Goal: Register for event/course: Sign up to attend an event or enroll in a course

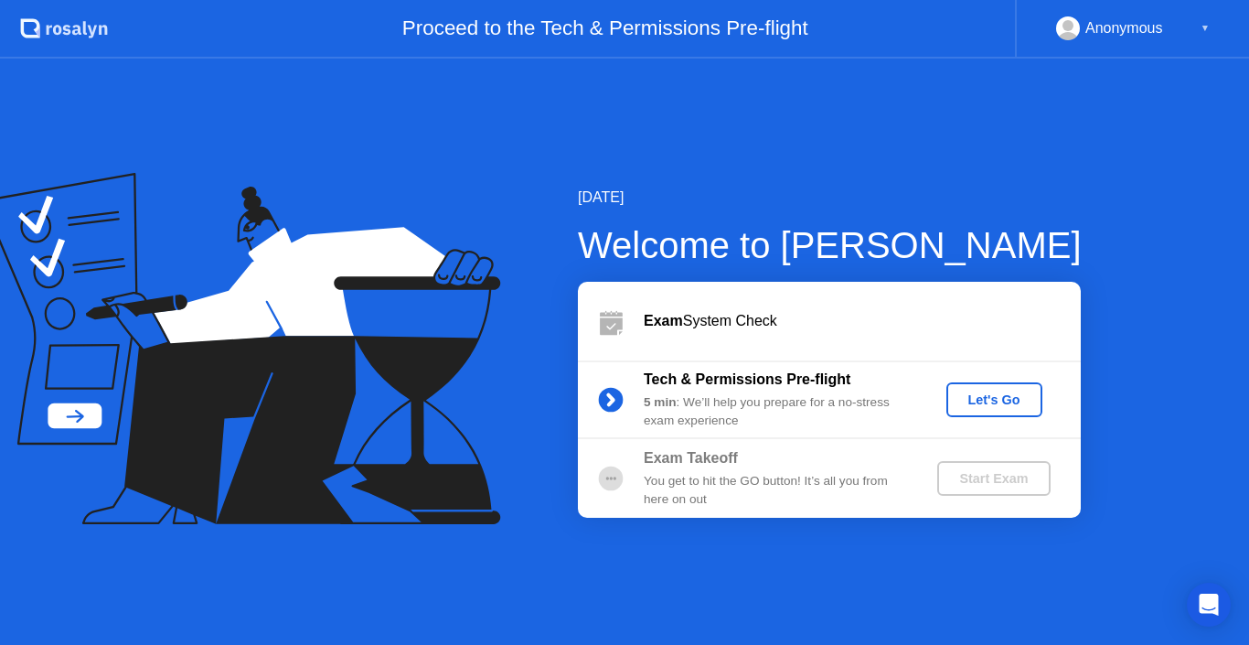
click at [984, 400] on div "Let's Go" at bounding box center [994, 399] width 81 height 15
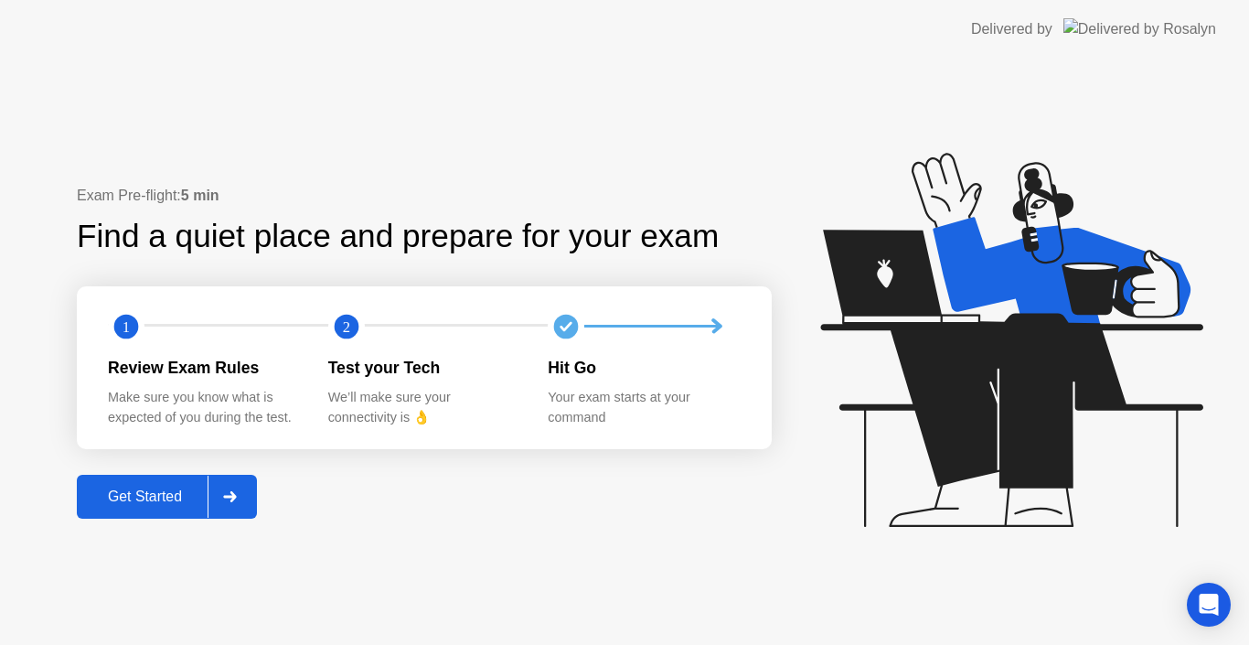
click at [150, 503] on div "Get Started" at bounding box center [144, 496] width 125 height 16
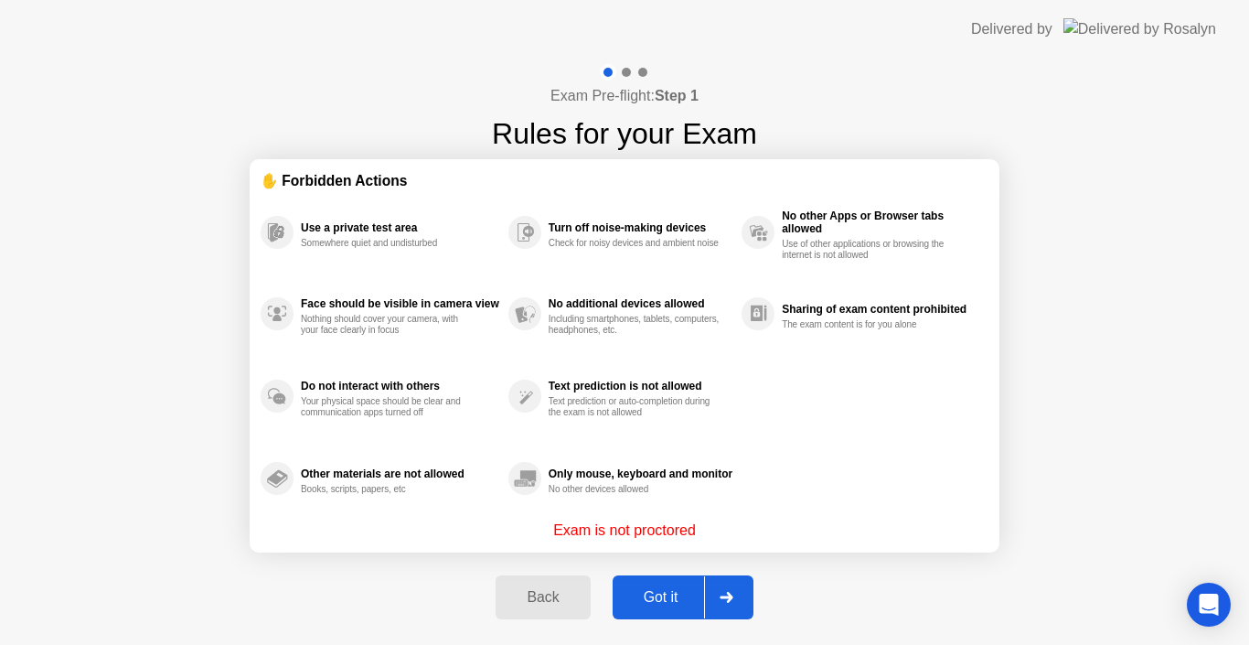
click at [669, 597] on div "Got it" at bounding box center [661, 597] width 86 height 16
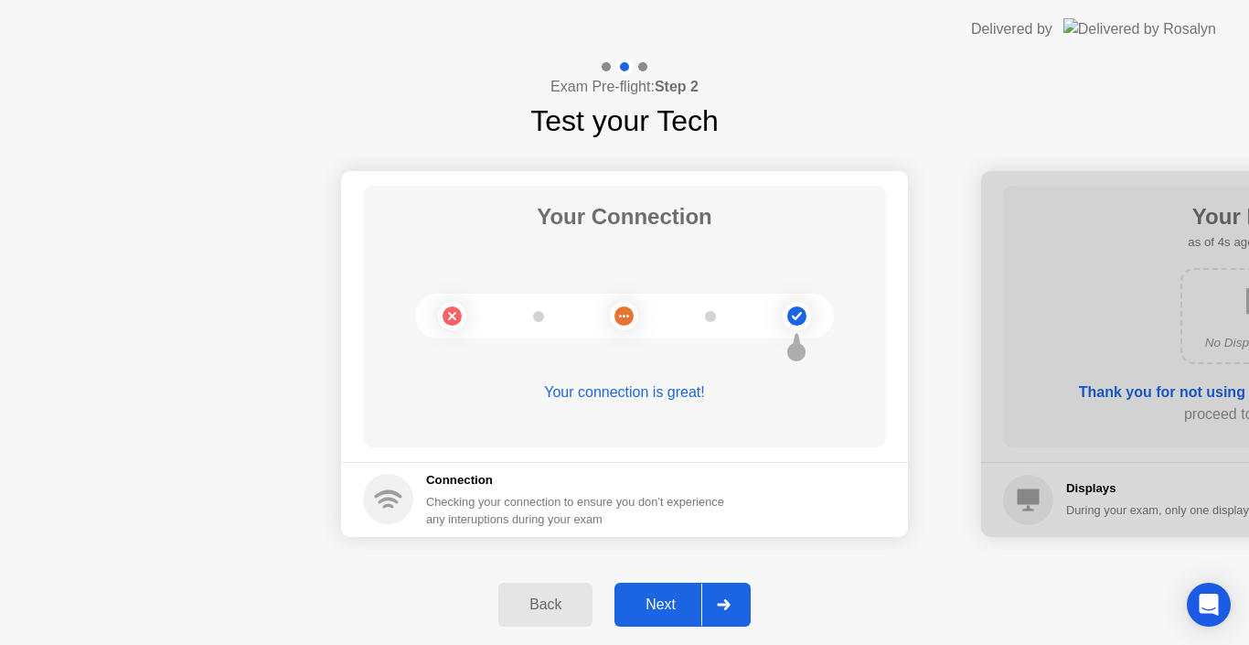
click at [661, 601] on div "Next" at bounding box center [660, 604] width 81 height 16
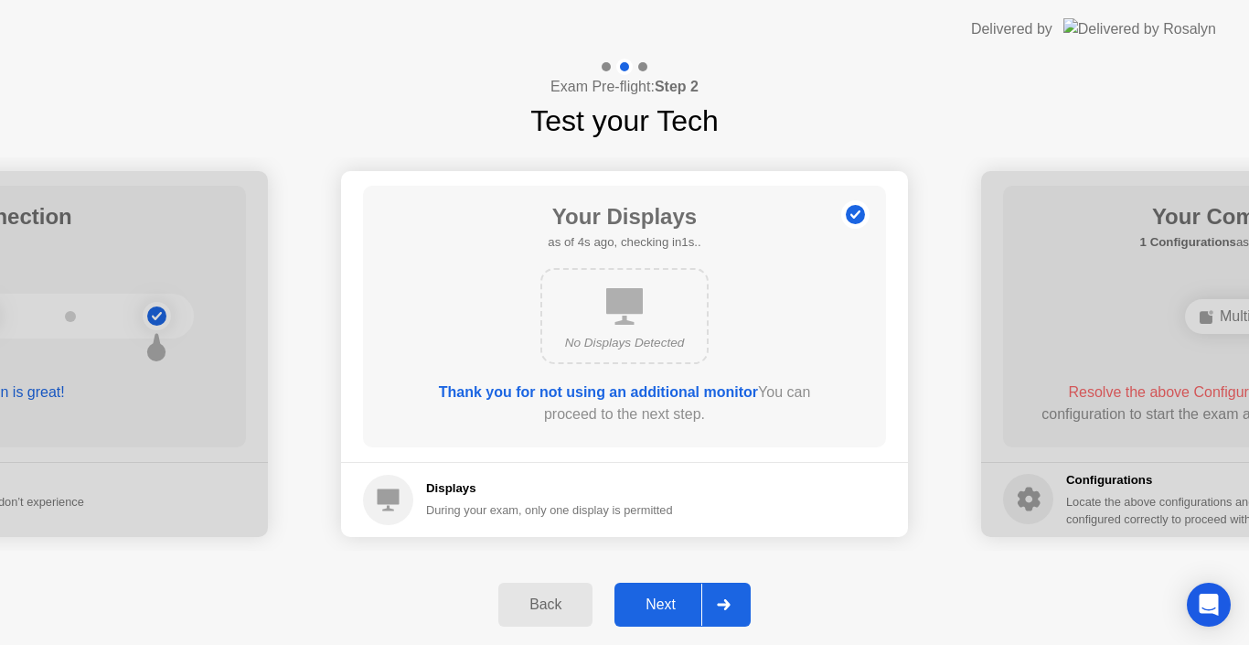
click at [661, 604] on div "Next" at bounding box center [660, 604] width 81 height 16
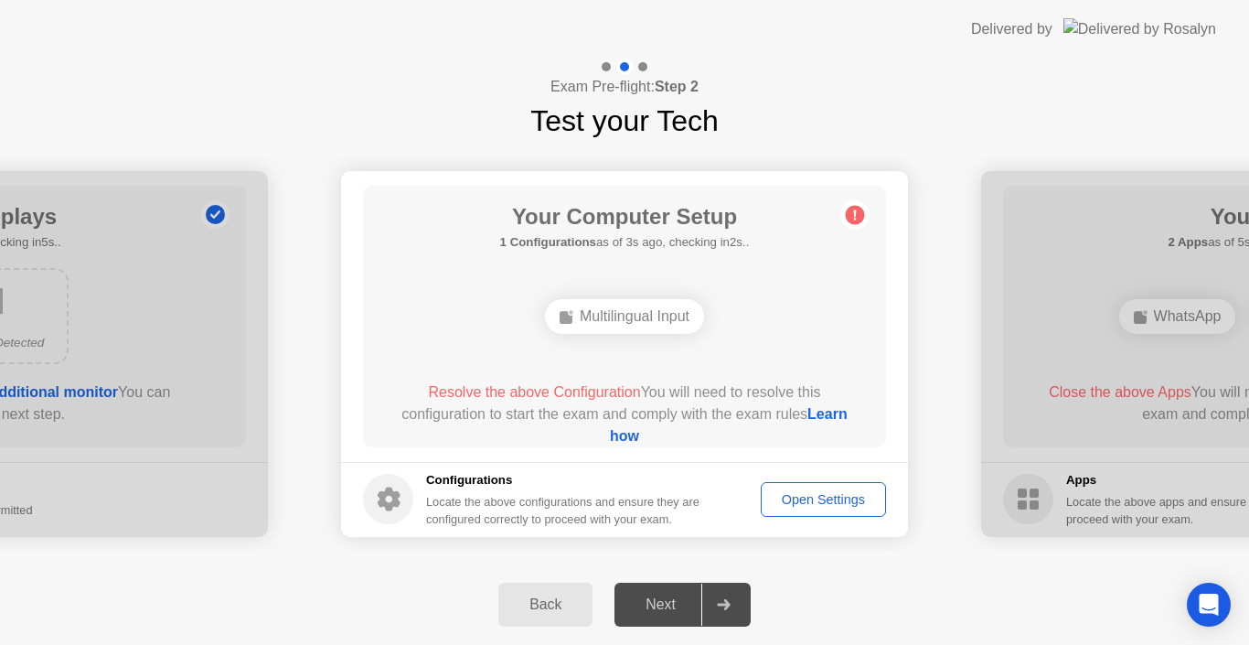
click at [866, 212] on icon at bounding box center [854, 214] width 29 height 29
click at [859, 213] on circle at bounding box center [855, 214] width 19 height 19
click at [805, 505] on div "Open Settings" at bounding box center [823, 499] width 112 height 15
click at [662, 316] on div "Multilingual Input" at bounding box center [624, 316] width 159 height 35
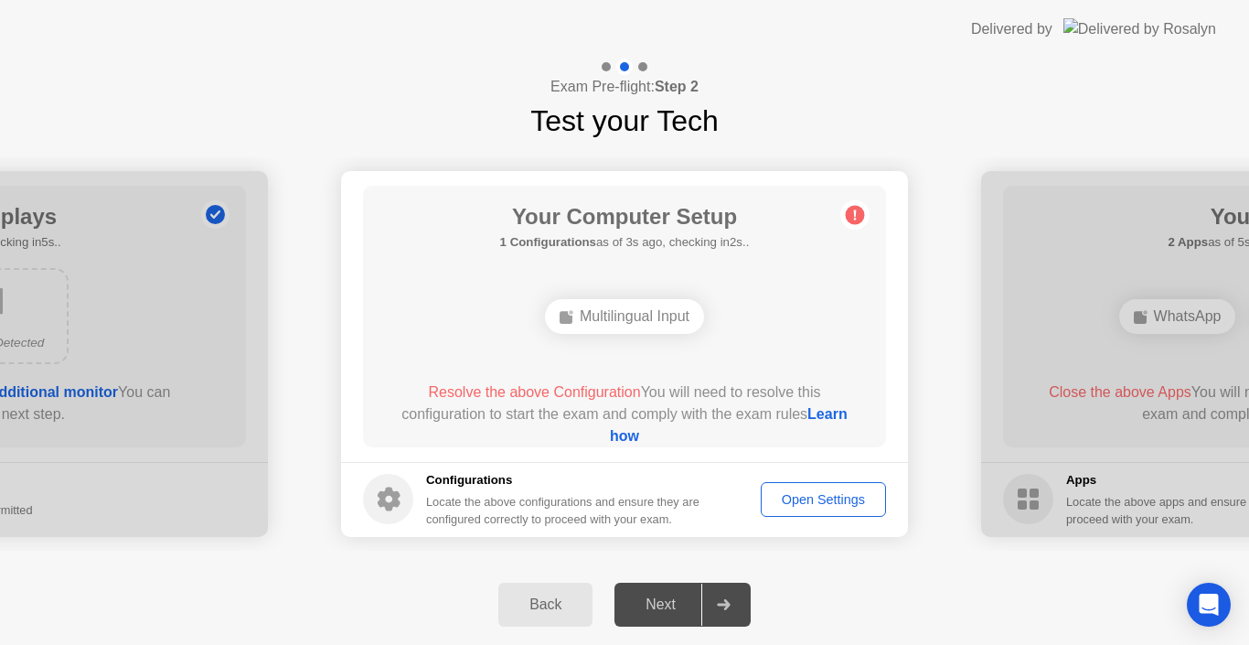
click at [662, 316] on div "Multilingual Input" at bounding box center [624, 316] width 159 height 35
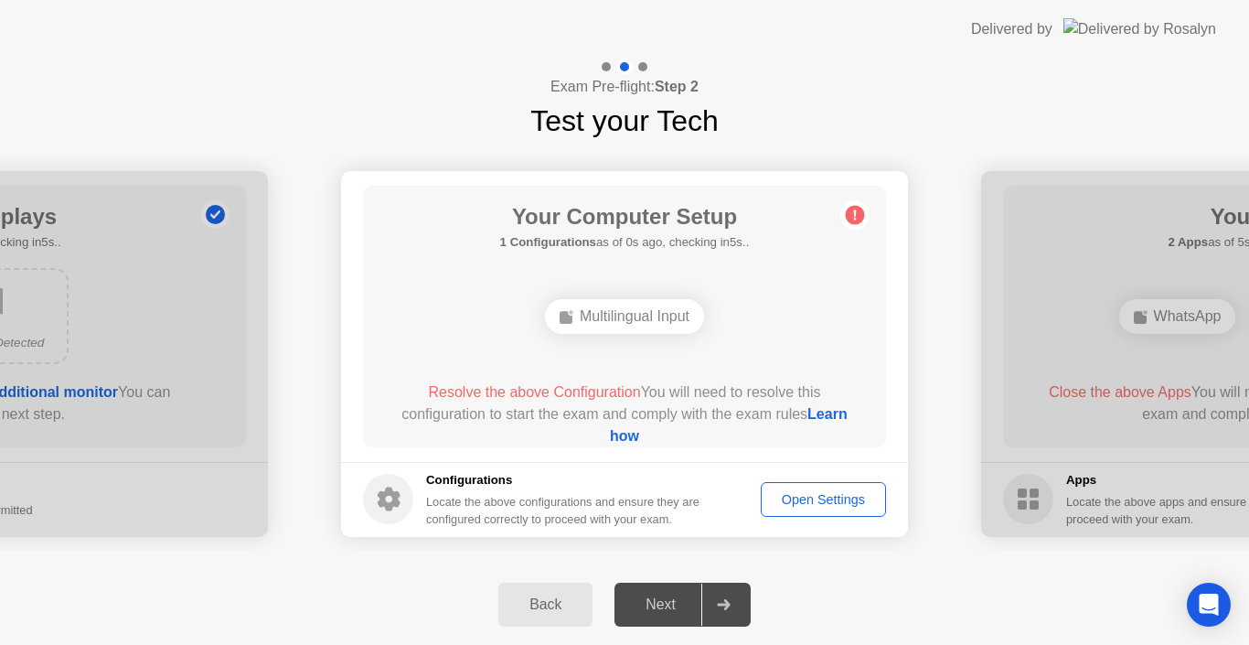
click at [634, 295] on div "Multilingual Input" at bounding box center [624, 316] width 419 height 49
click at [809, 498] on div "Open Settings" at bounding box center [823, 499] width 112 height 15
click at [689, 314] on div "Multilingual Input" at bounding box center [624, 316] width 159 height 35
drag, startPoint x: 78, startPoint y: 276, endPoint x: 437, endPoint y: 283, distance: 359.4
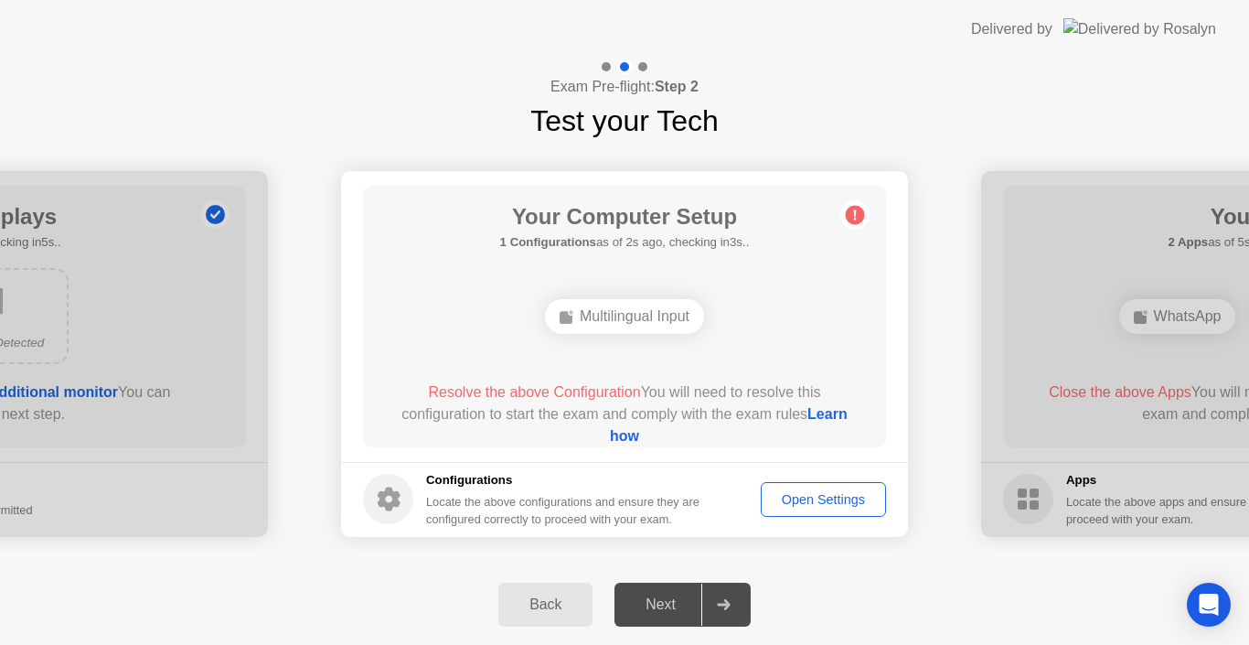
drag, startPoint x: 180, startPoint y: 358, endPoint x: 588, endPoint y: 347, distance: 408.0
drag, startPoint x: 659, startPoint y: 352, endPoint x: 960, endPoint y: 355, distance: 300.9
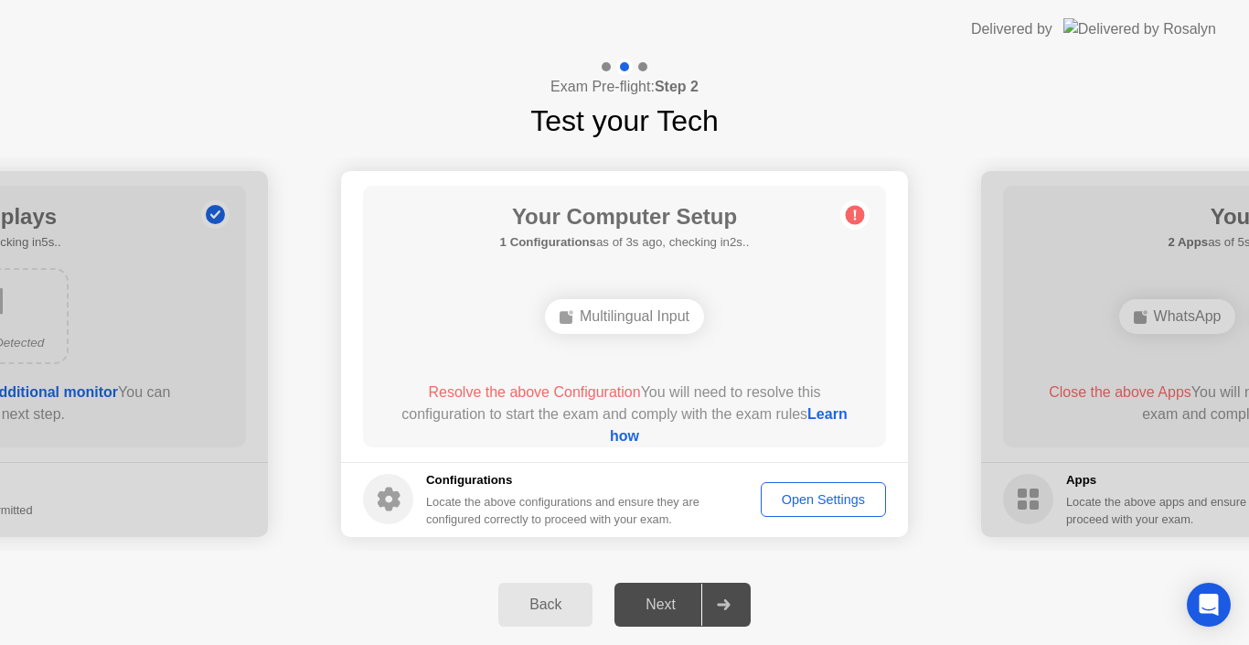
click at [567, 589] on button "Back" at bounding box center [545, 604] width 94 height 44
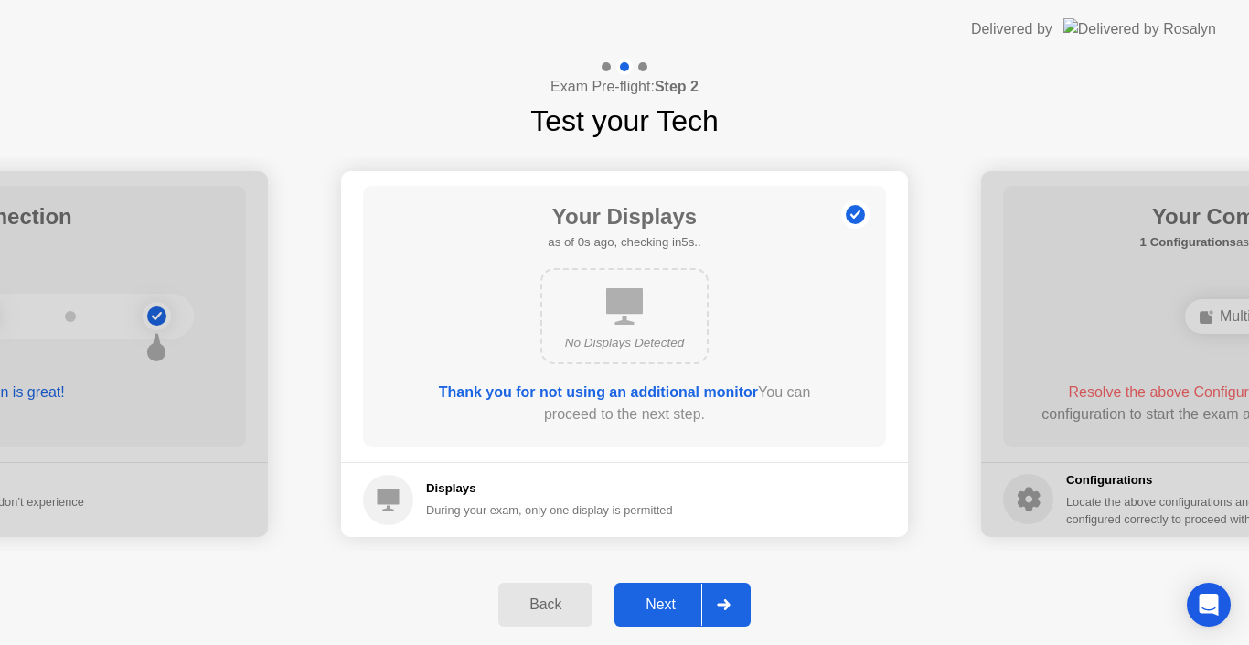
click at [567, 590] on button "Back" at bounding box center [545, 604] width 94 height 44
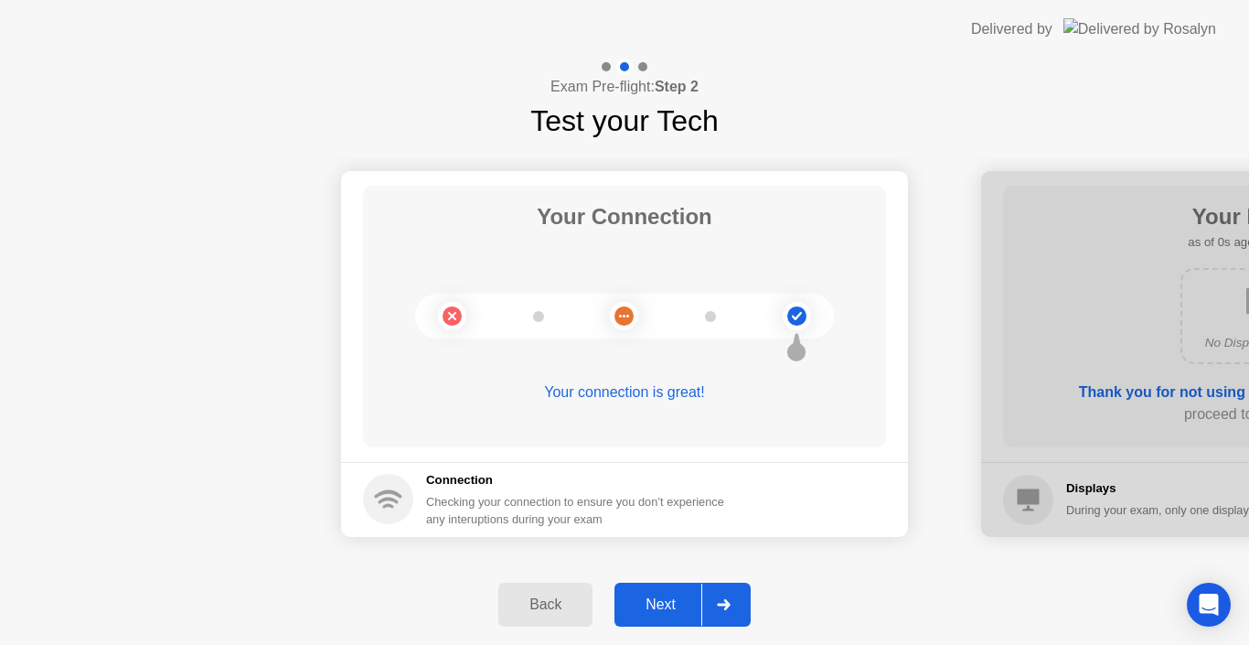
click at [671, 600] on div "Next" at bounding box center [660, 604] width 81 height 16
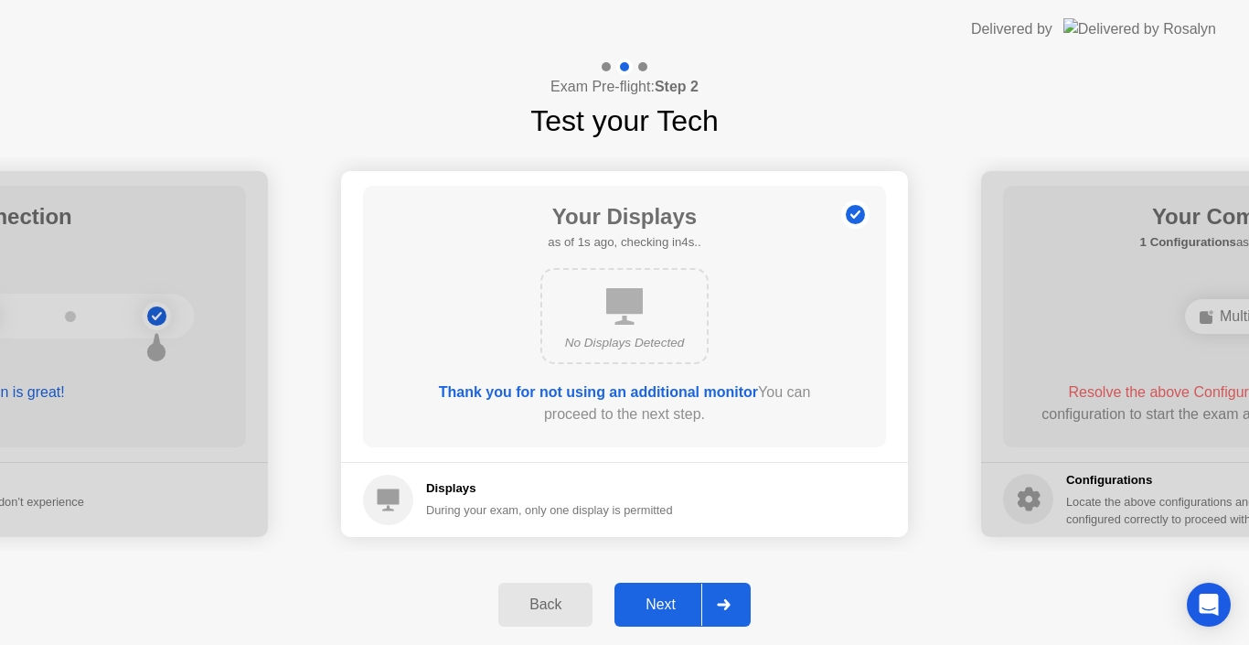
click at [671, 600] on div "Next" at bounding box center [660, 604] width 81 height 16
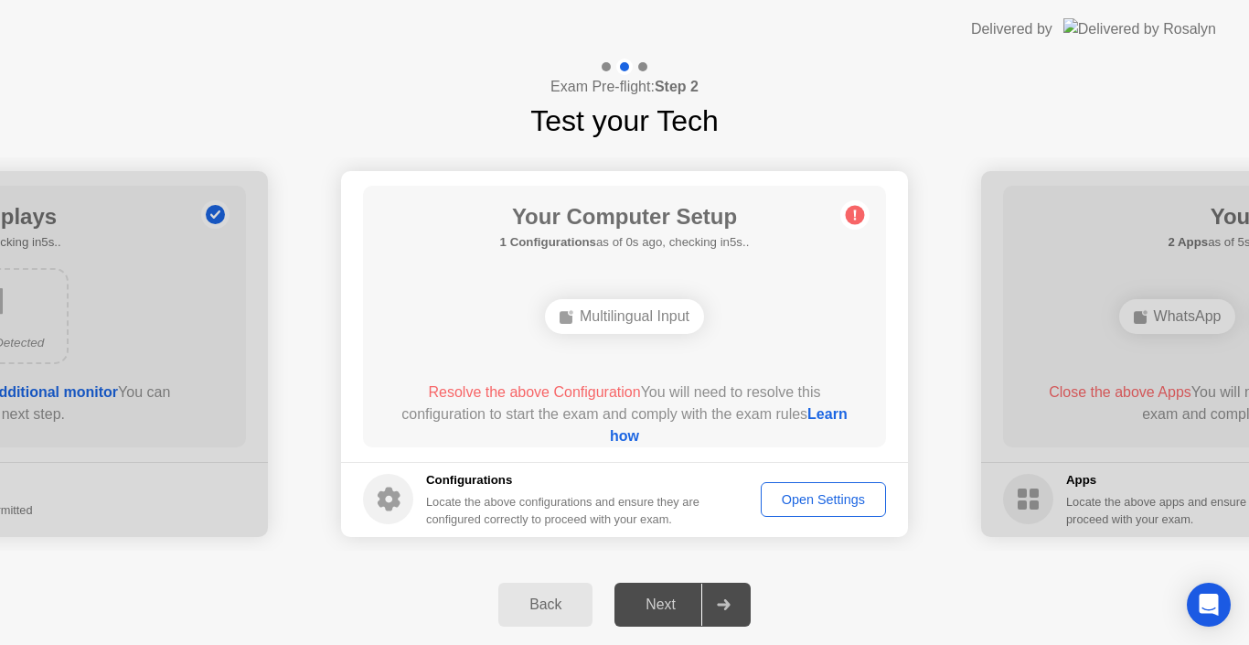
click at [798, 493] on div "Open Settings" at bounding box center [823, 499] width 112 height 15
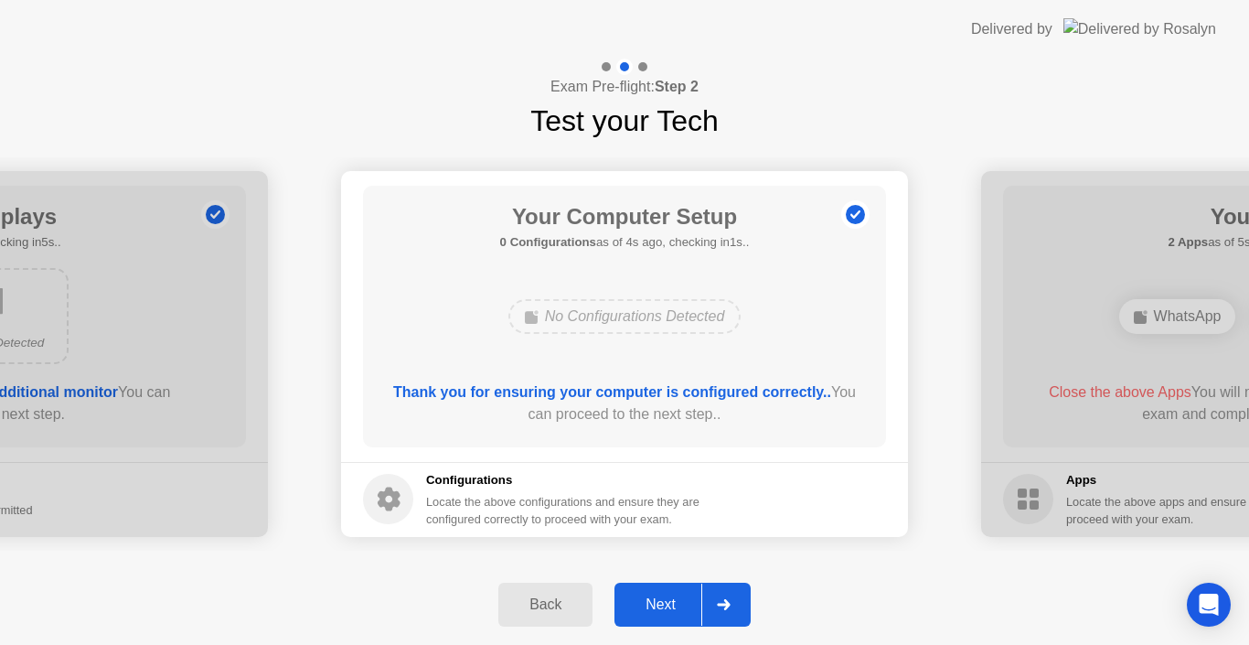
click at [651, 599] on div "Next" at bounding box center [660, 604] width 81 height 16
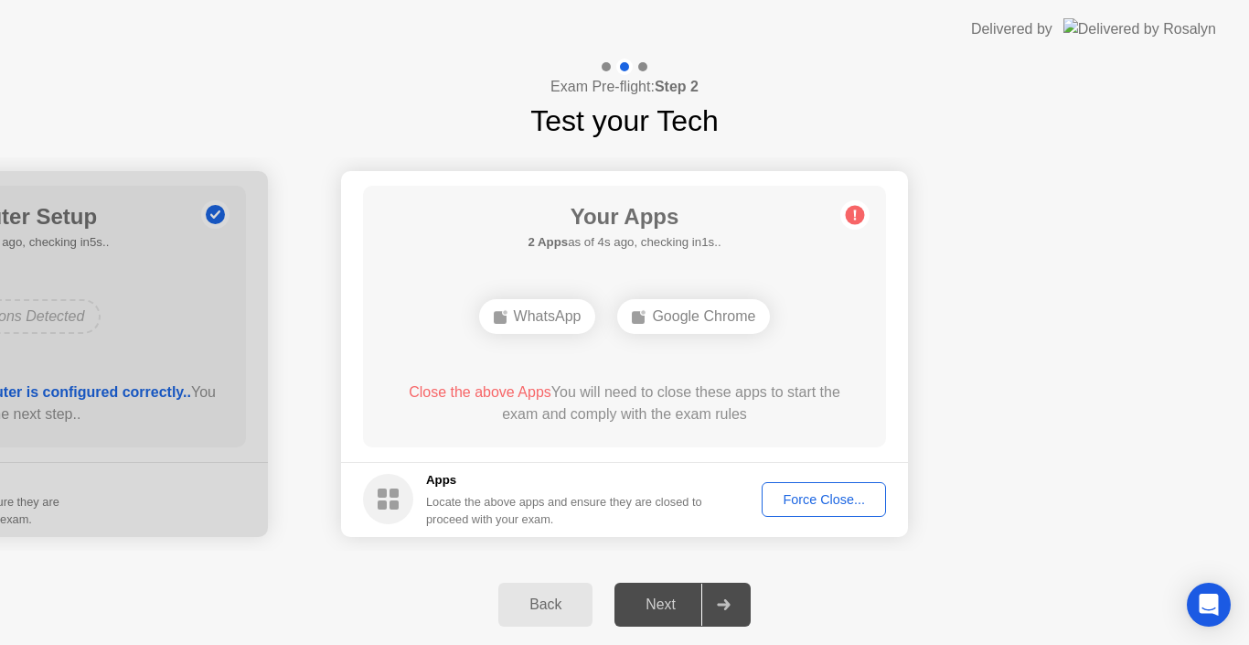
drag, startPoint x: 433, startPoint y: 390, endPoint x: 525, endPoint y: 390, distance: 91.4
click at [525, 390] on span "Close the above Apps" at bounding box center [480, 392] width 143 height 16
click at [927, 598] on div "Back Next" at bounding box center [624, 604] width 1249 height 80
click at [790, 492] on div "Force Close..." at bounding box center [824, 499] width 112 height 15
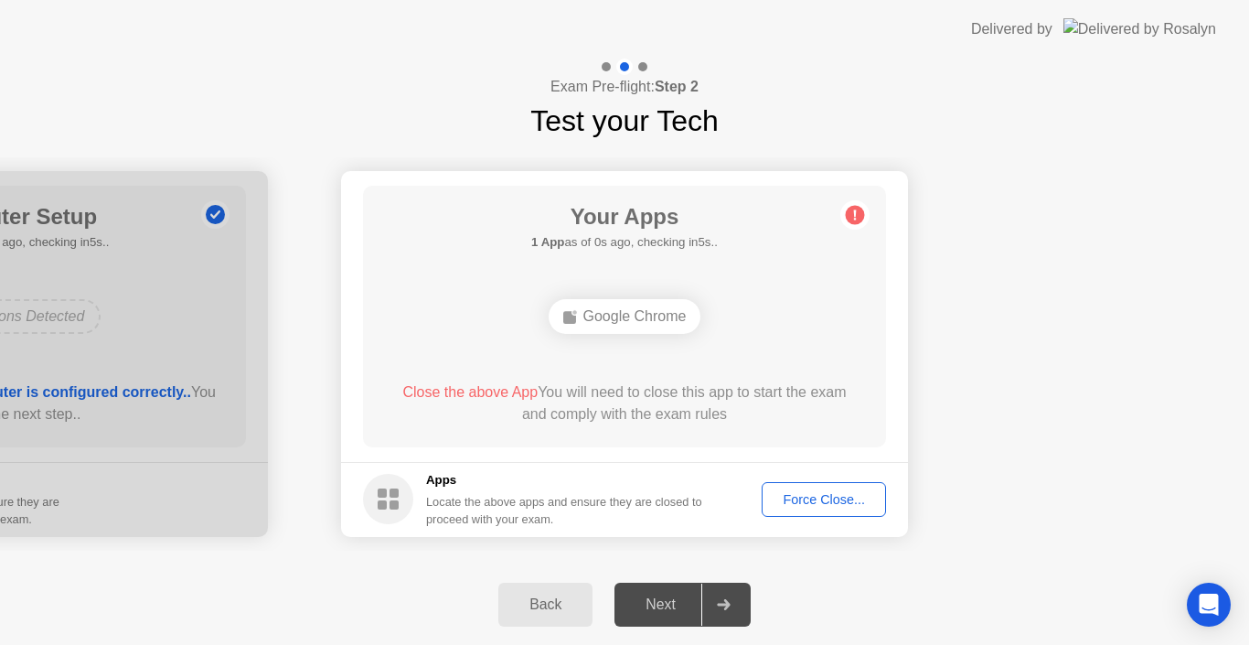
click at [700, 429] on div "Close the above App You will need to close this app to start the exam and compl…" at bounding box center [625, 406] width 471 height 51
click at [660, 318] on div "Google Chrome" at bounding box center [625, 316] width 153 height 35
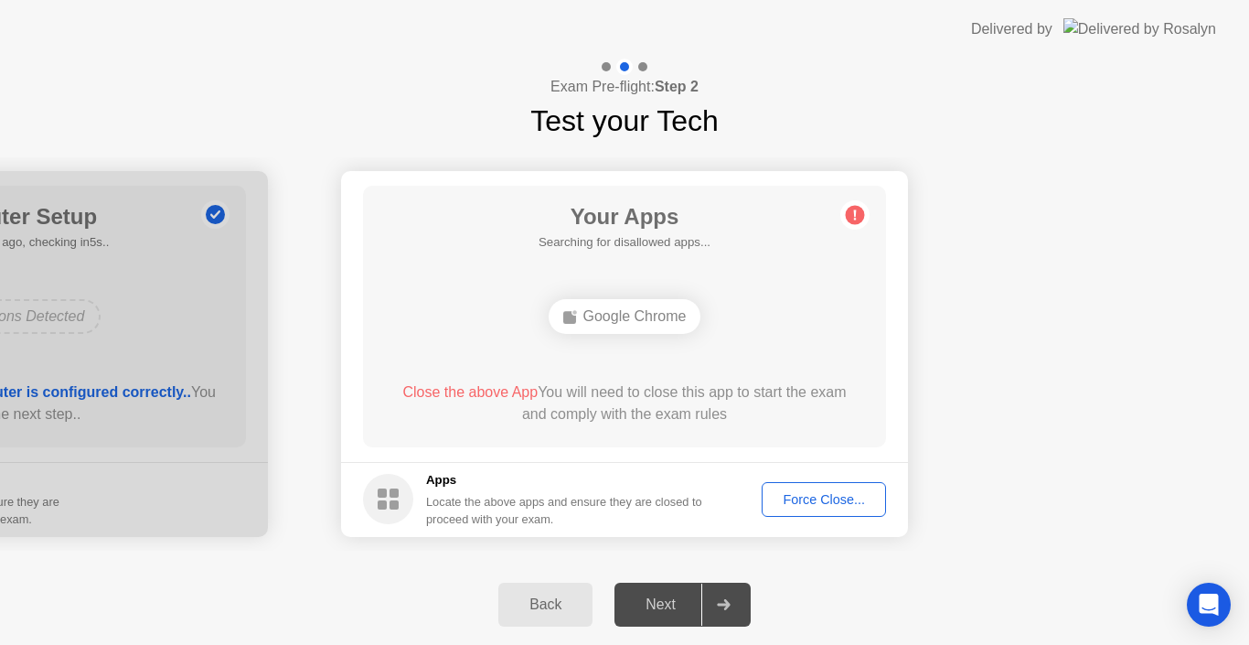
click at [797, 507] on div "Force Close..." at bounding box center [824, 499] width 112 height 15
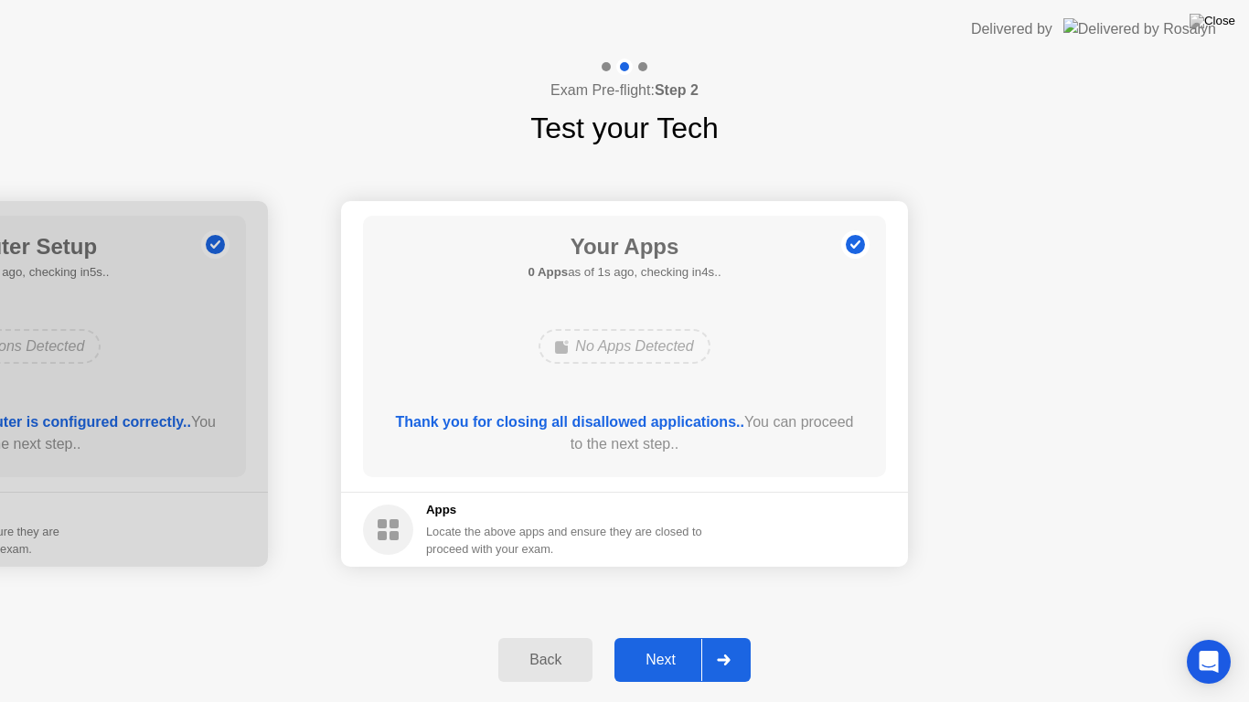
click at [669, 644] on div "Next" at bounding box center [660, 660] width 81 height 16
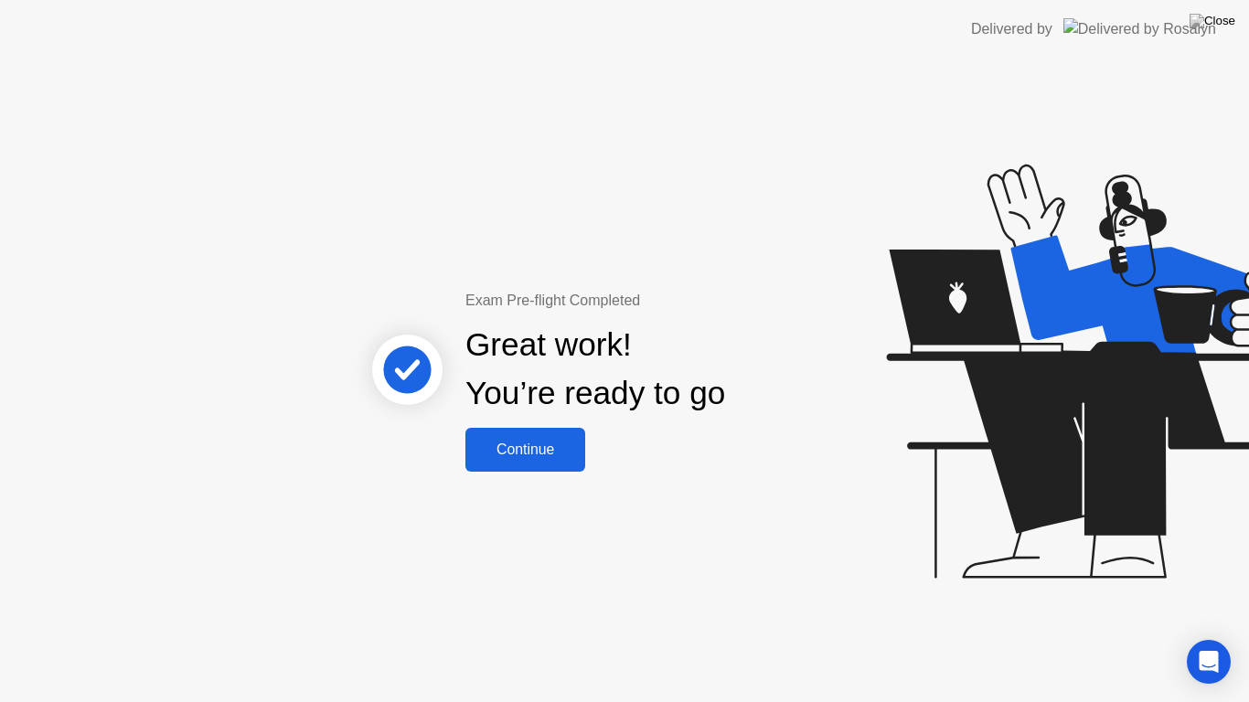
click at [547, 445] on div "Continue" at bounding box center [525, 450] width 109 height 16
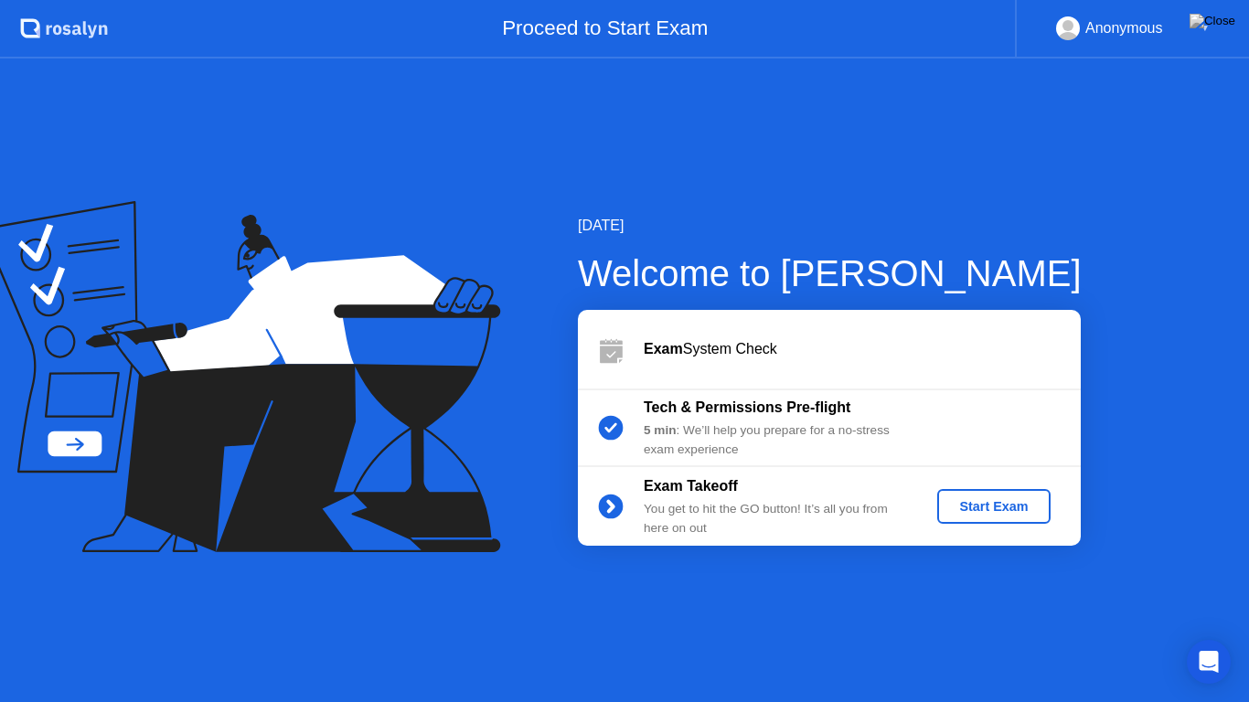
click at [959, 507] on div "Start Exam" at bounding box center [994, 506] width 98 height 15
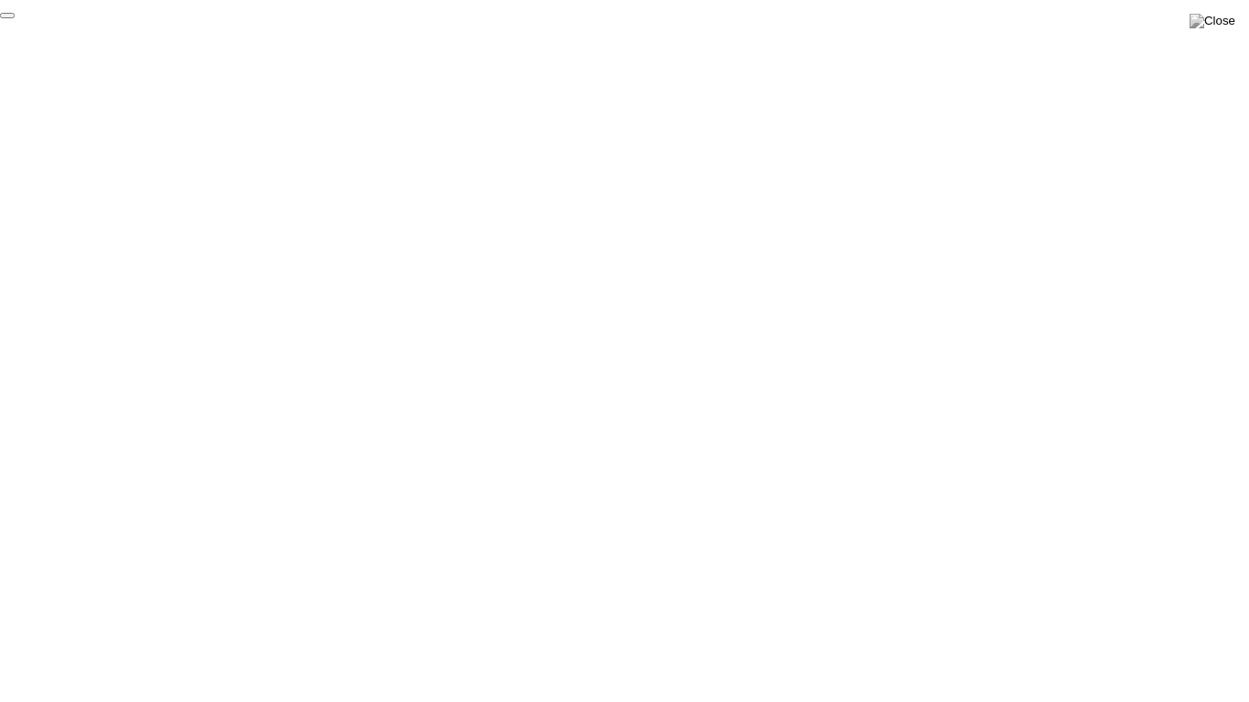
click div "End Proctoring Session"
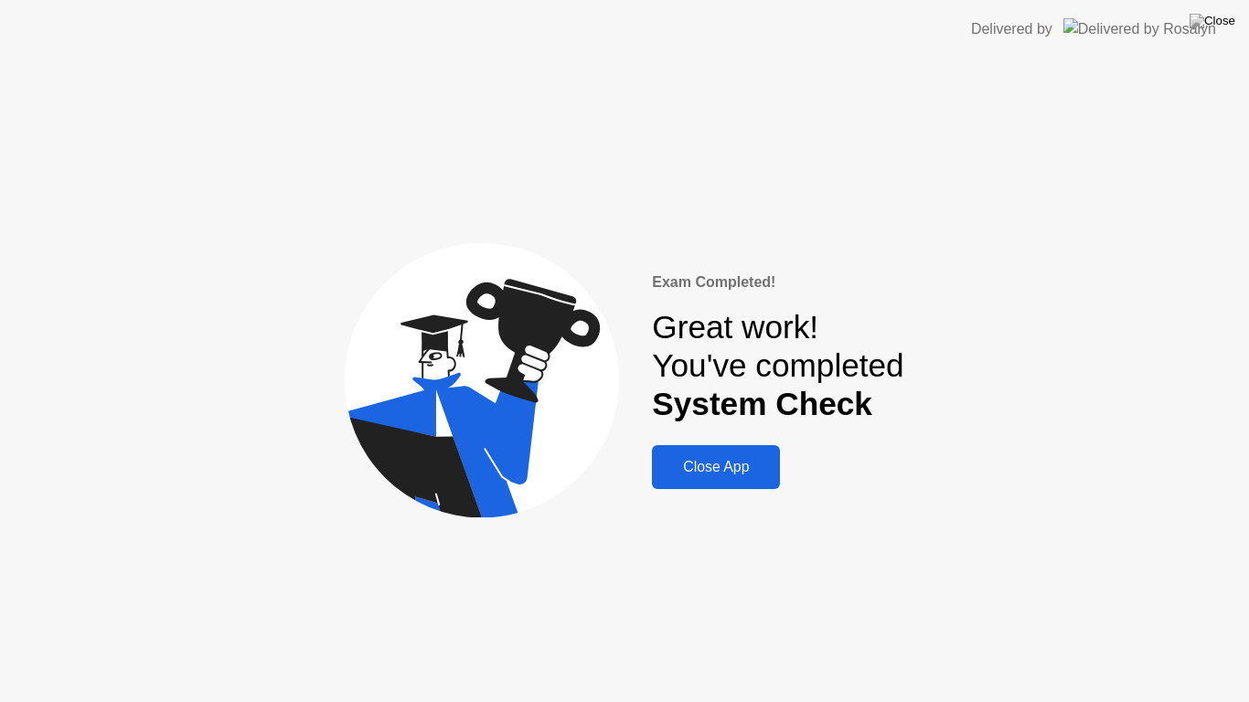
click at [742, 459] on div "Close App" at bounding box center [715, 467] width 117 height 16
